Goal: Register for event/course

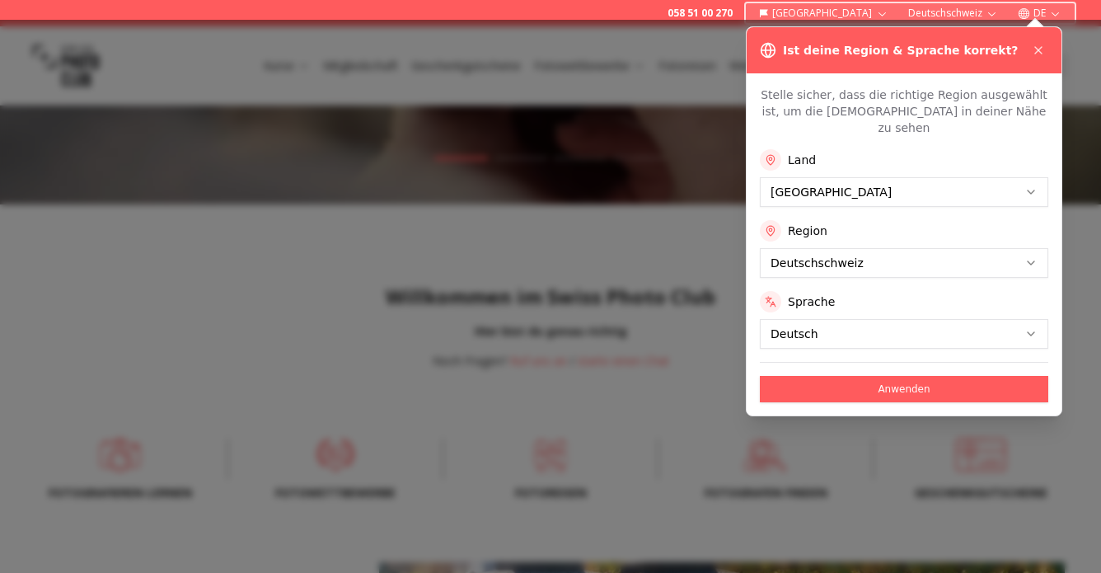
click at [608, 154] on div at bounding box center [550, 296] width 1101 height 553
click at [1037, 49] on icon at bounding box center [1038, 50] width 13 height 13
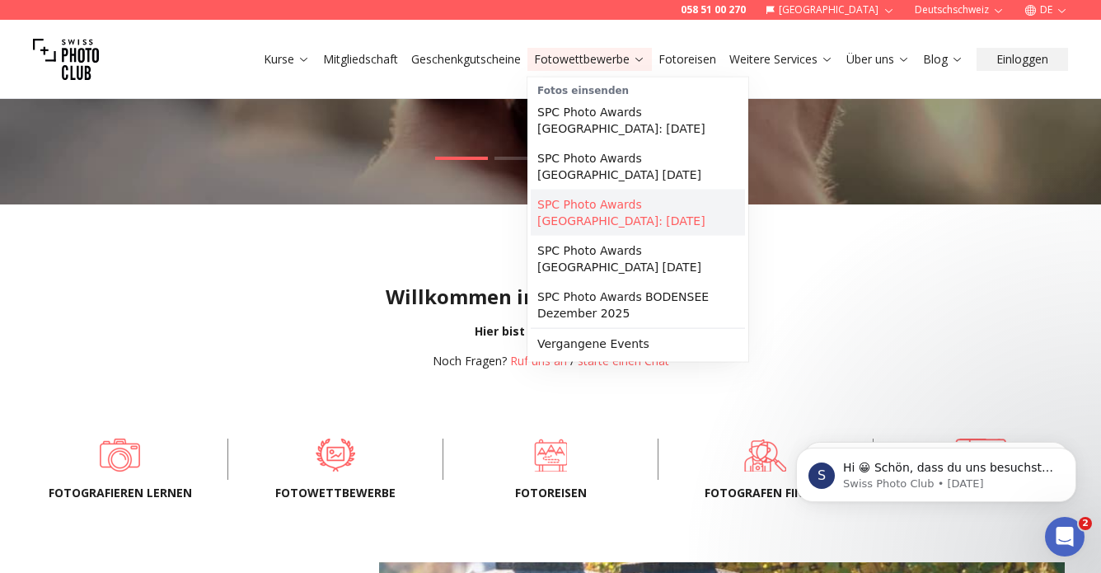
click at [626, 200] on link "SPC Photo Awards [GEOGRAPHIC_DATA]: [DATE]" at bounding box center [638, 213] width 214 height 46
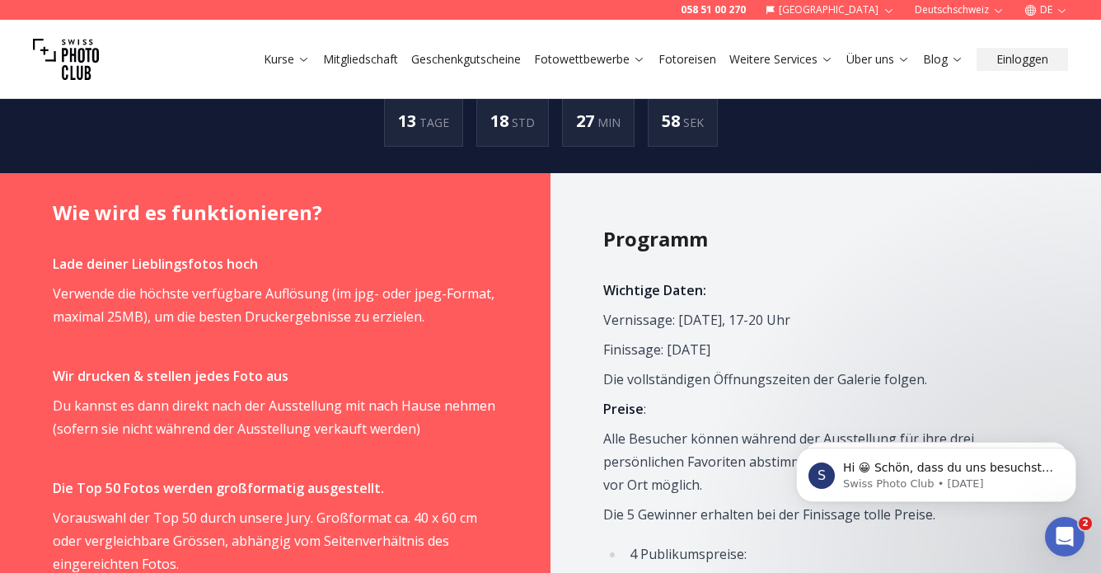
scroll to position [968, 0]
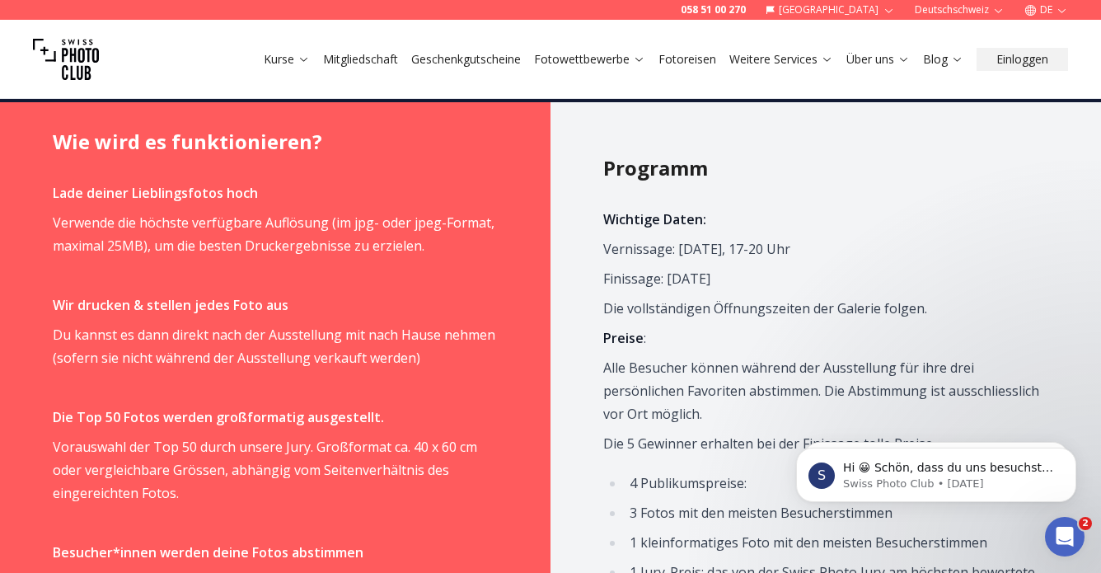
drag, startPoint x: 600, startPoint y: 219, endPoint x: 769, endPoint y: 246, distance: 171.2
copy span "Vernissage: [DATE], 17-20 Uhr Finissage: [DATE]"
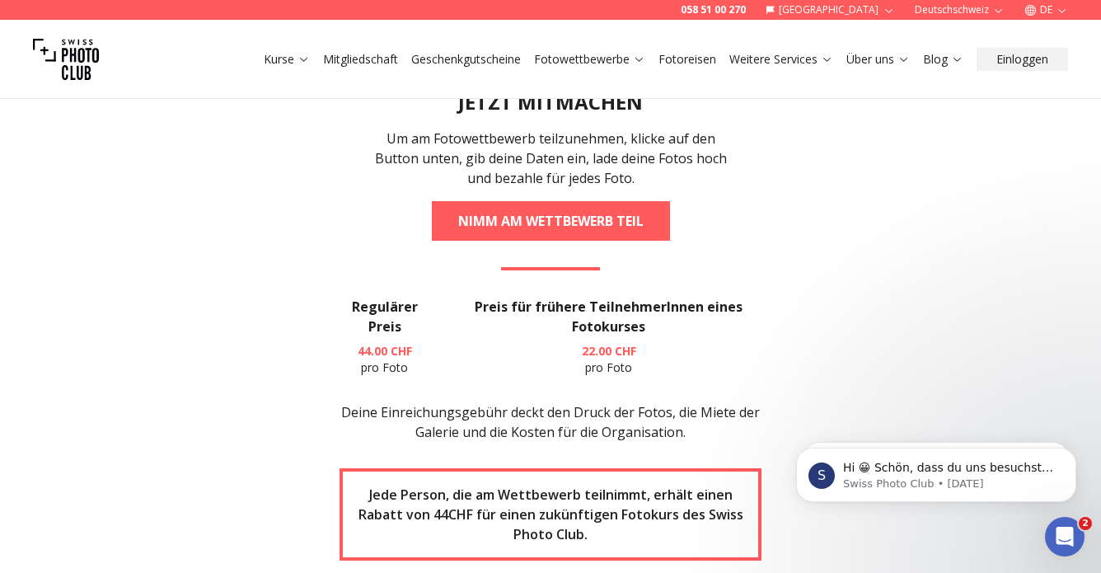
scroll to position [2275, 0]
drag, startPoint x: 800, startPoint y: 256, endPoint x: 759, endPoint y: 256, distance: 41.2
click at [759, 256] on section "JETZT MITMACHEN Um am Fotowettbewerb teilzunehmen, klicke auf den Button unten,…" at bounding box center [550, 438] width 1055 height 805
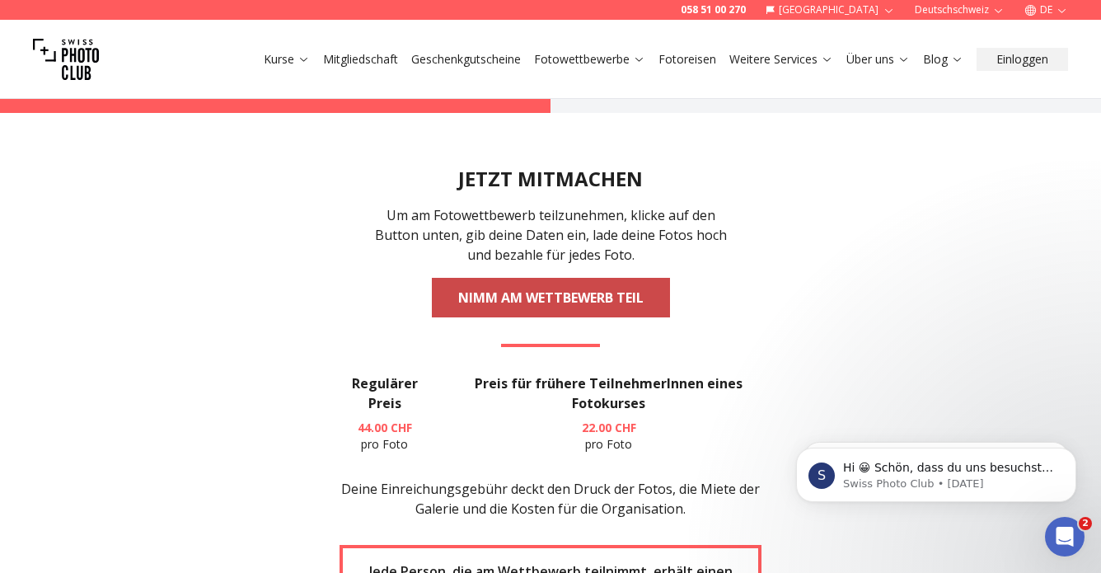
scroll to position [2199, 0]
click at [551, 277] on link "NIMM AM WETTBEWERB TEIL" at bounding box center [551, 297] width 238 height 40
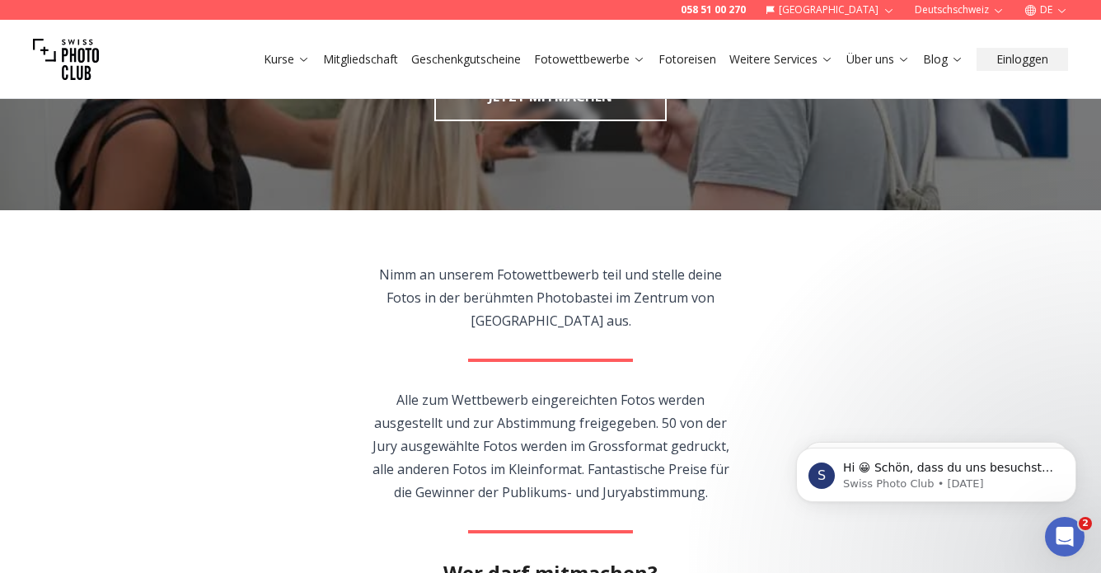
scroll to position [229, 0]
